Goal: Obtain resource: Download file/media

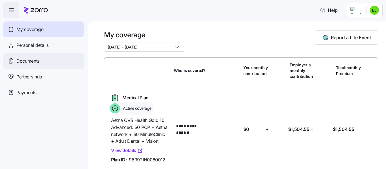
click at [30, 57] on div "Documents" at bounding box center [43, 61] width 80 height 16
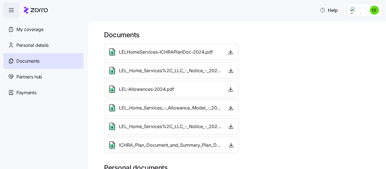
click at [168, 54] on span "LELHomeServices-ICHRAPlanDoc-2024.pdf" at bounding box center [166, 52] width 94 height 7
click at [231, 52] on icon "button" at bounding box center [231, 51] width 0 height 3
click at [228, 88] on icon "button" at bounding box center [231, 90] width 6 height 6
click at [230, 70] on icon "button" at bounding box center [231, 71] width 6 height 6
click at [34, 96] on span "Payments" at bounding box center [26, 92] width 20 height 7
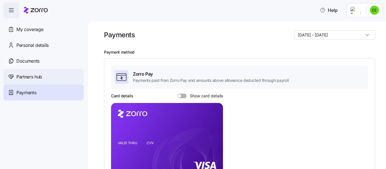
click at [37, 76] on span "Partners hub" at bounding box center [29, 77] width 26 height 7
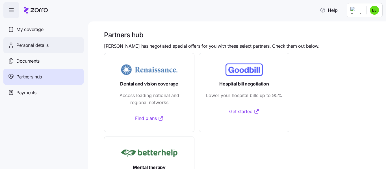
click at [34, 48] on span "Personal details" at bounding box center [32, 45] width 32 height 7
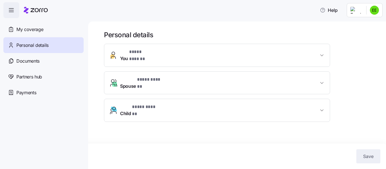
click at [326, 99] on button "Child * **** ****** *" at bounding box center [217, 110] width 226 height 23
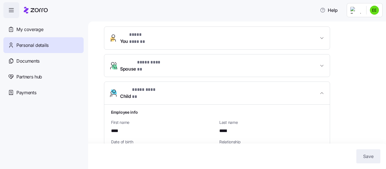
scroll to position [8, 0]
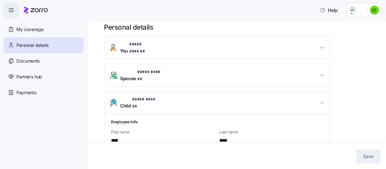
click at [182, 69] on span "Spouse * **** ****** *" at bounding box center [219, 76] width 199 height 14
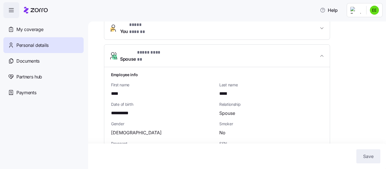
scroll to position [11, 0]
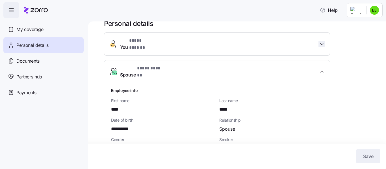
click at [323, 42] on icon "button" at bounding box center [322, 44] width 6 height 6
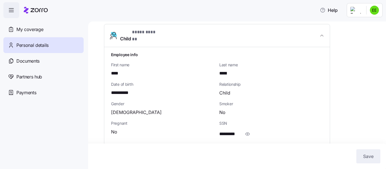
scroll to position [492, 0]
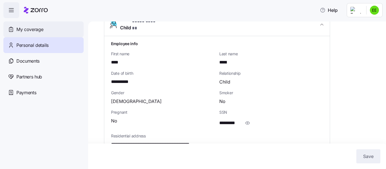
click at [31, 34] on div "My coverage" at bounding box center [43, 29] width 80 height 16
